Goal: Task Accomplishment & Management: Use online tool/utility

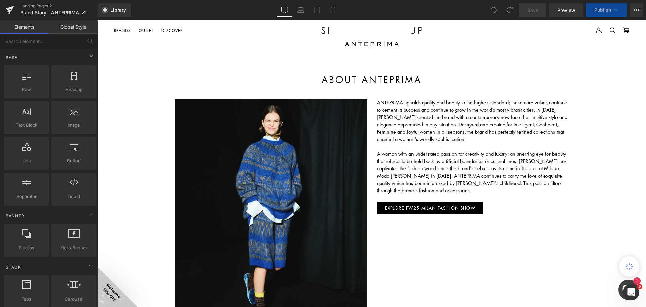
scroll to position [303, 0]
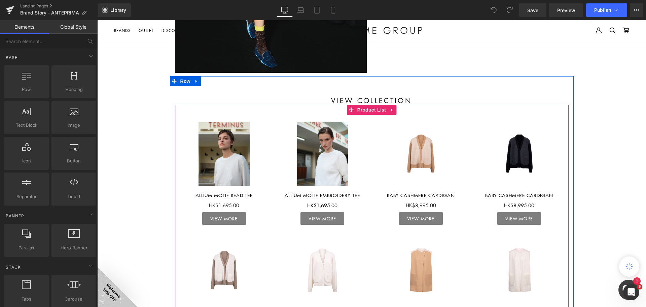
drag, startPoint x: 547, startPoint y: 110, endPoint x: 531, endPoint y: 111, distance: 16.2
click at [547, 110] on div "Sale Off (P) Image Allium Motif Bead Tee (P) Title HK$1,695.00 (P) Price View M…" at bounding box center [372, 228] width 394 height 246
click at [364, 111] on span "Product List" at bounding box center [372, 110] width 32 height 10
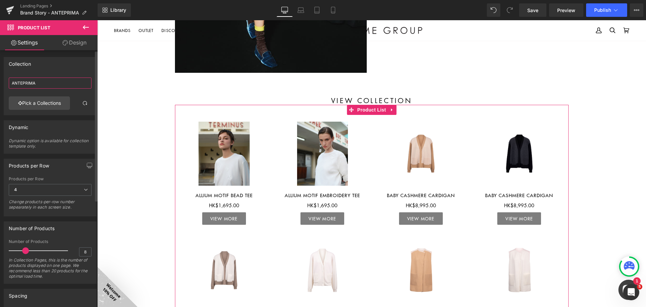
drag, startPoint x: 55, startPoint y: 84, endPoint x: 49, endPoint y: 84, distance: 5.4
click at [49, 84] on input "ANTEPRIMA" at bounding box center [50, 82] width 83 height 11
click at [49, 83] on input "ANTEPRIMA" at bounding box center [50, 82] width 83 height 11
click at [49, 97] on link "Pick a Collections" at bounding box center [39, 102] width 61 height 13
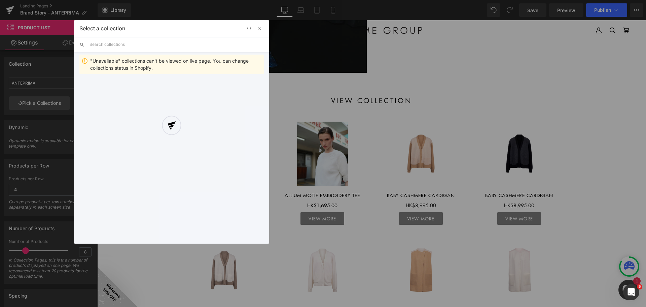
click at [125, 46] on div at bounding box center [171, 131] width 195 height 223
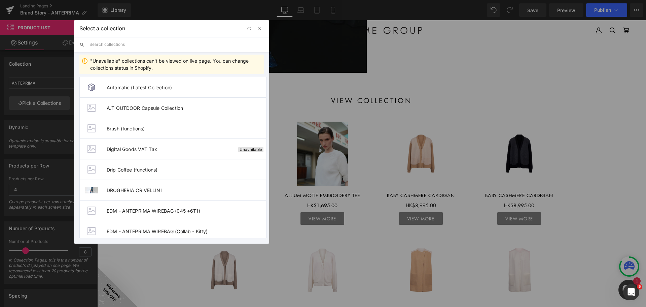
drag, startPoint x: 127, startPoint y: 45, endPoint x: 136, endPoint y: 47, distance: 9.2
click at [127, 45] on input "text" at bounding box center [177, 44] width 174 height 15
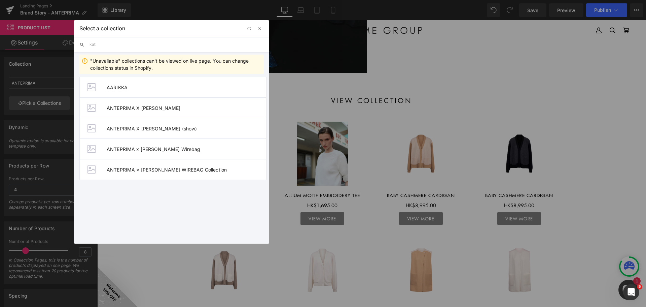
type input "kato"
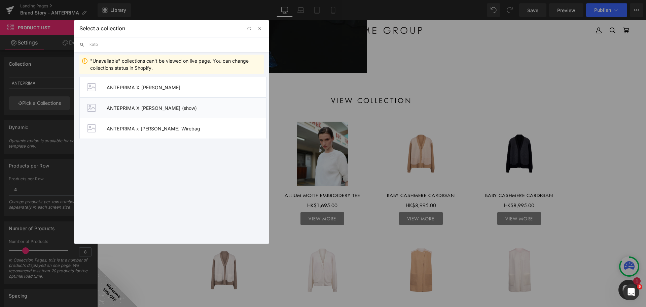
click at [207, 111] on li "ANTEPRIMA X [PERSON_NAME] (show)" at bounding box center [172, 107] width 187 height 21
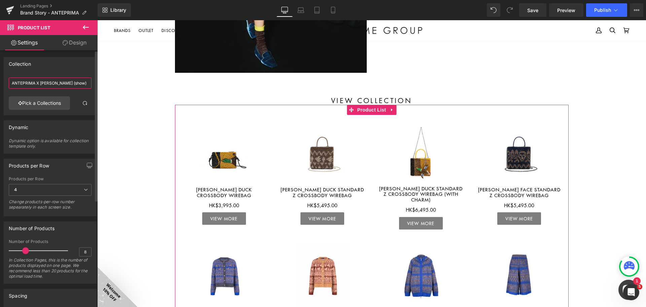
click at [67, 83] on input "ANTEPRIMA X [PERSON_NAME] (show)" at bounding box center [50, 82] width 83 height 11
drag, startPoint x: 63, startPoint y: 82, endPoint x: 94, endPoint y: 84, distance: 31.0
click at [94, 84] on div "Collection ANTEPRIMA X [PERSON_NAME] (show) ANTEPRIMA X [PERSON_NAME] (show) Pi…" at bounding box center [50, 86] width 93 height 58
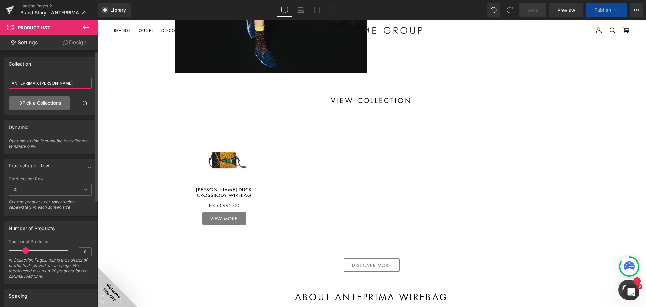
type input "ANTEPRIMA X [PERSON_NAME]"
click at [61, 98] on link "Pick a Collections" at bounding box center [39, 102] width 61 height 13
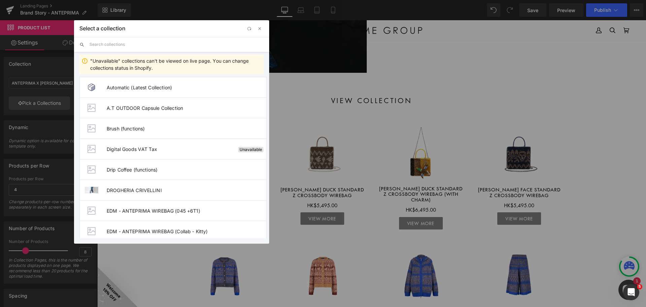
click at [159, 45] on input "text" at bounding box center [177, 44] width 174 height 15
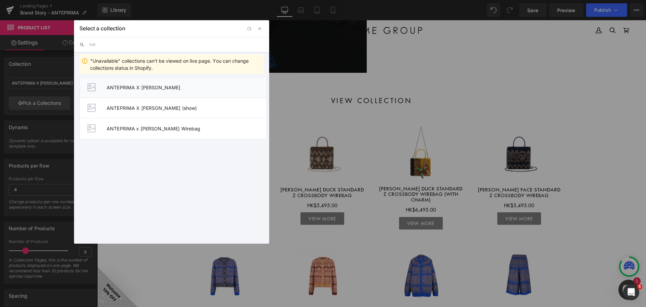
type input "kat"
click at [196, 93] on li "ANTEPRIMA X [PERSON_NAME]" at bounding box center [172, 87] width 187 height 21
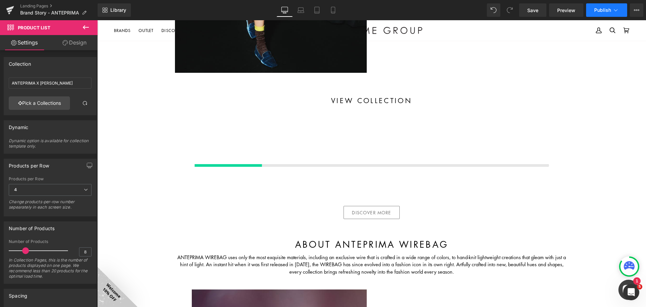
click at [600, 15] on button "Publish" at bounding box center [606, 9] width 41 height 13
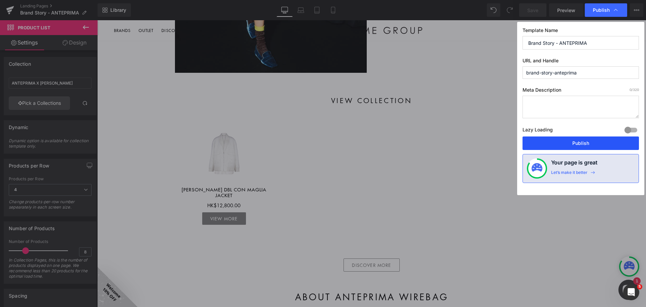
click at [592, 139] on button "Publish" at bounding box center [581, 142] width 116 height 13
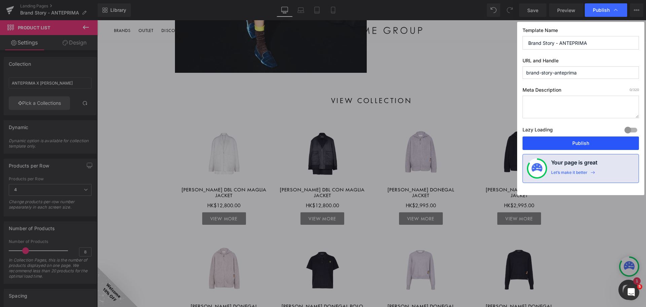
click at [565, 140] on button "Publish" at bounding box center [581, 142] width 116 height 13
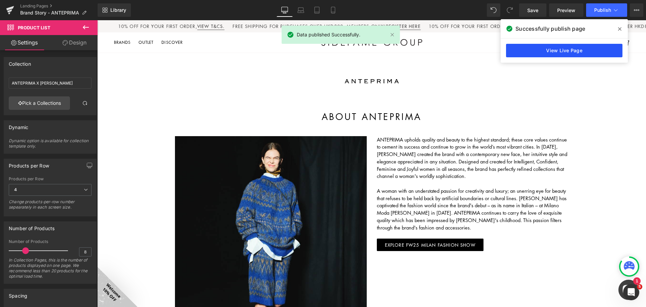
click at [557, 54] on link "View Live Page" at bounding box center [564, 50] width 116 height 13
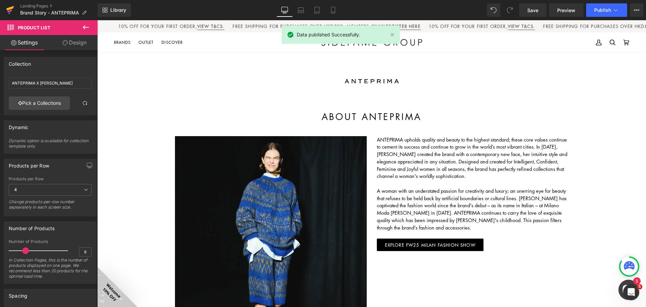
click at [12, 6] on icon at bounding box center [10, 10] width 8 height 17
